Goal: Browse casually

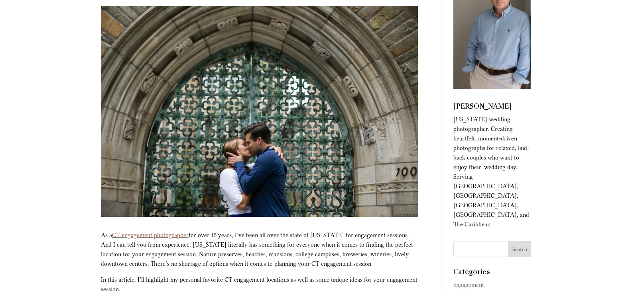
scroll to position [199, 0]
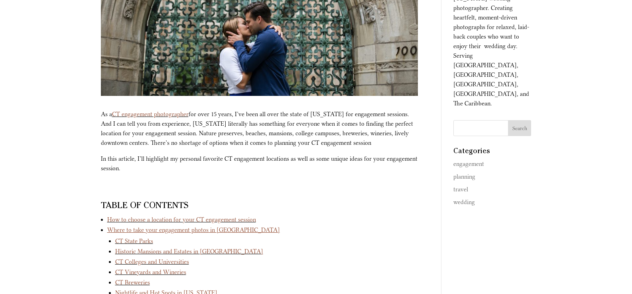
click at [144, 116] on link "CT engagement photographer" at bounding box center [150, 114] width 77 height 7
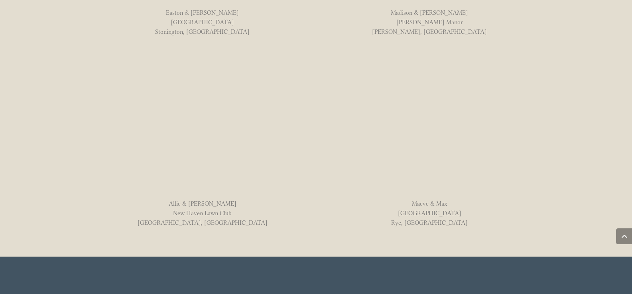
scroll to position [666, 0]
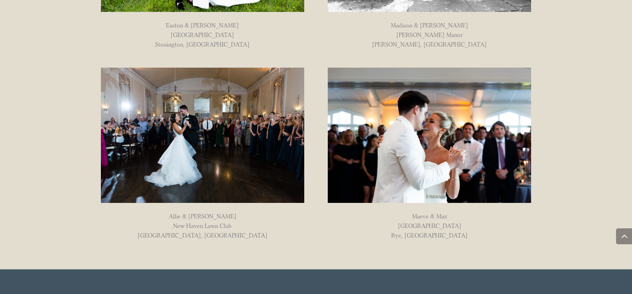
click at [192, 167] on img at bounding box center [202, 135] width 203 height 135
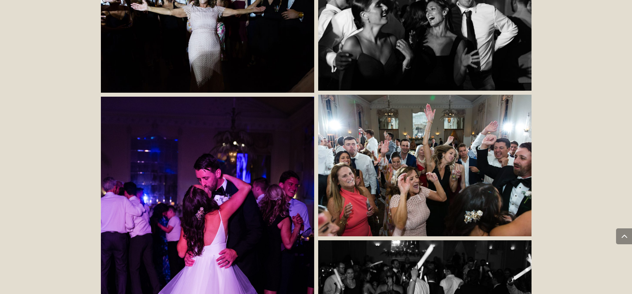
scroll to position [4861, 0]
